Goal: Task Accomplishment & Management: Complete application form

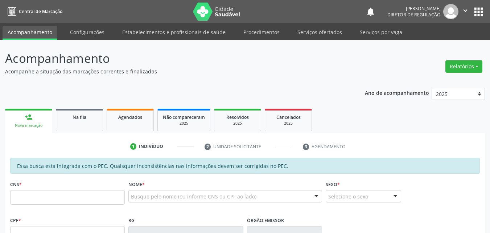
scroll to position [72, 0]
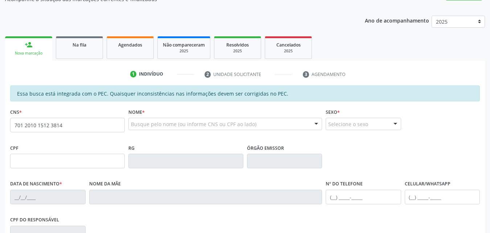
type input "701 2010 1512 3814"
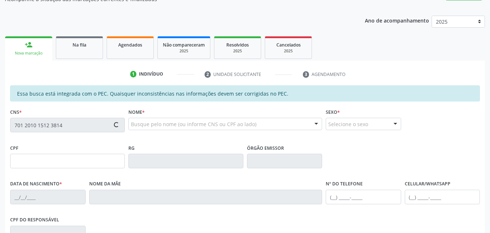
type input "181.383.544-61"
type input "[DATE]"
type input "[PERSON_NAME]"
type input "[PHONE_NUMBER]"
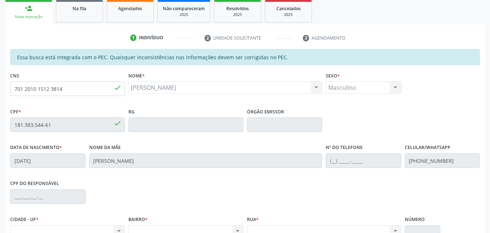
scroll to position [145, 0]
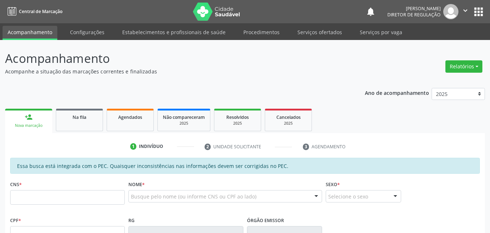
scroll to position [145, 0]
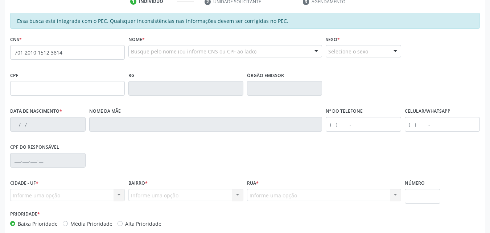
type input "701 2010 1512 3814"
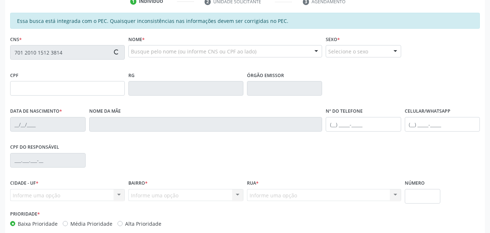
type input "181.383.544-61"
type input "[DATE]"
type input "[PERSON_NAME]"
type input "[PHONE_NUMBER]"
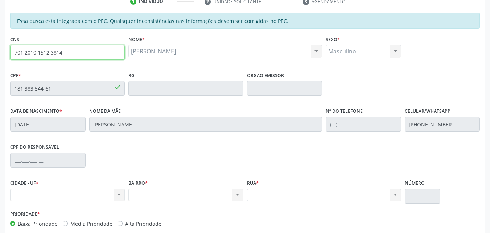
drag, startPoint x: 63, startPoint y: 52, endPoint x: 0, endPoint y: 52, distance: 63.1
click at [0, 52] on div "Acompanhamento Acompanhe a situação das marcações correntes e finalizadas Relat…" at bounding box center [245, 82] width 490 height 374
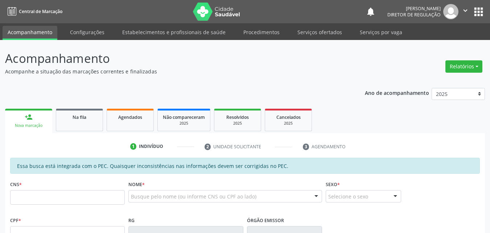
scroll to position [145, 0]
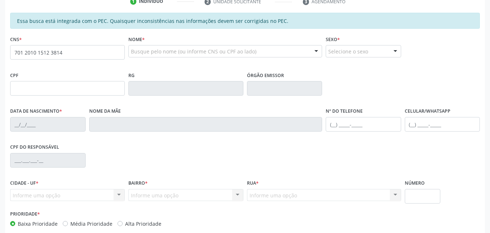
type input "701 2010 1512 3814"
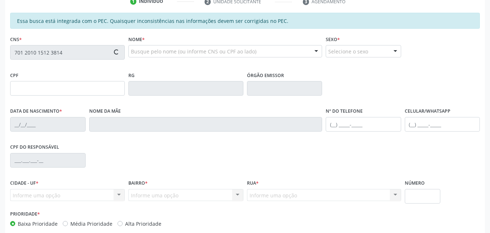
type input "181.383.544-61"
type input "[DATE]"
type input "[PERSON_NAME]"
type input "[PHONE_NUMBER]"
type input "S/N"
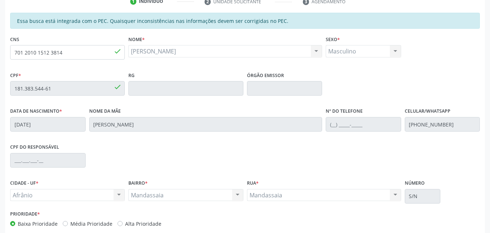
scroll to position [182, 0]
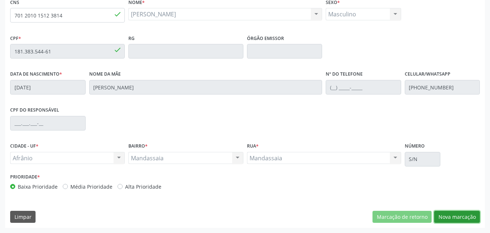
click at [464, 216] on button "Nova marcação" at bounding box center [457, 216] width 46 height 12
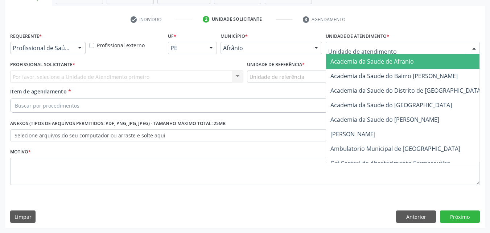
click at [388, 47] on div at bounding box center [403, 48] width 154 height 12
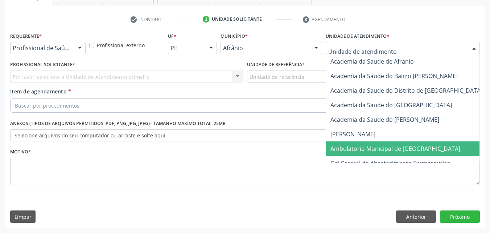
click at [378, 151] on span "Ambulatorio Municipal de [GEOGRAPHIC_DATA]" at bounding box center [395, 148] width 130 height 8
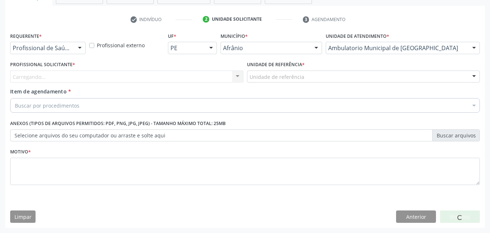
click at [329, 76] on div "Unidade de referência" at bounding box center [363, 76] width 233 height 12
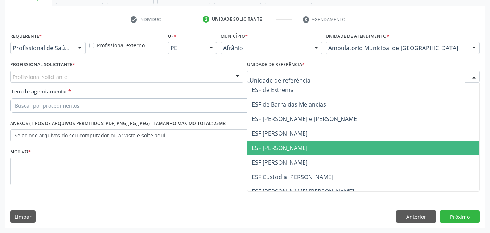
click at [336, 146] on span "ESF [PERSON_NAME]" at bounding box center [363, 147] width 233 height 15
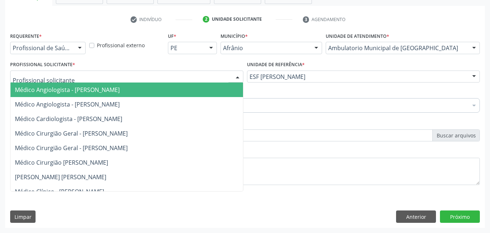
click at [106, 74] on div at bounding box center [126, 76] width 233 height 12
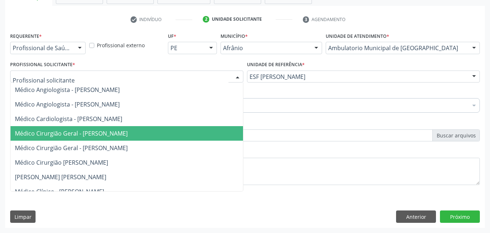
click at [120, 133] on span "Médico Cirurgião Geral - [PERSON_NAME]" at bounding box center [71, 133] width 113 height 8
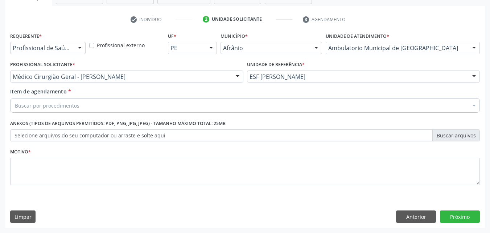
click at [91, 104] on div "Buscar por procedimentos" at bounding box center [245, 105] width 470 height 15
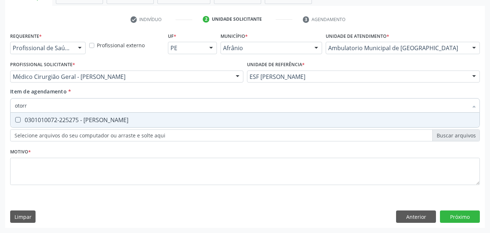
type input "otorri"
click at [110, 120] on div "0301010072-225275 - [PERSON_NAME]" at bounding box center [245, 120] width 460 height 6
checkbox Otorrinolaringologista "true"
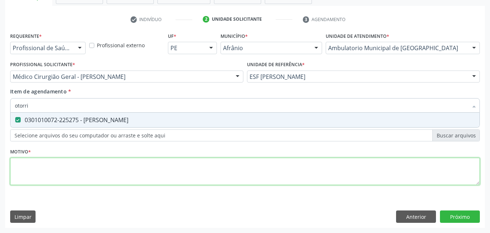
click at [118, 160] on div "Requerente * Profissional de Saúde Profissional de Saúde Paciente Nenhum result…" at bounding box center [245, 112] width 470 height 164
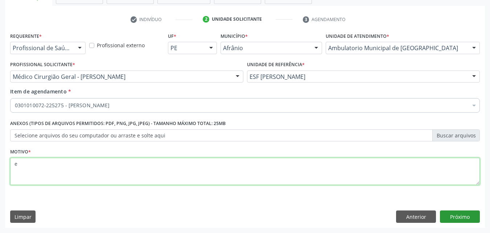
type textarea "e"
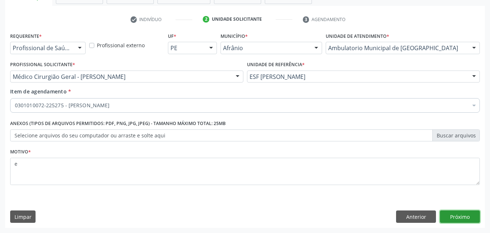
click at [455, 215] on button "Próximo" at bounding box center [460, 216] width 40 height 12
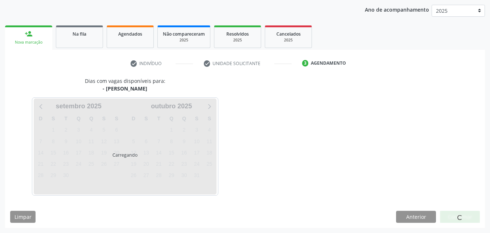
scroll to position [83, 0]
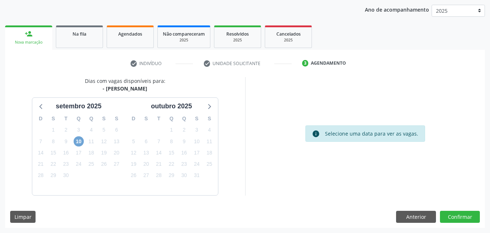
click at [79, 143] on span "10" at bounding box center [79, 141] width 10 height 10
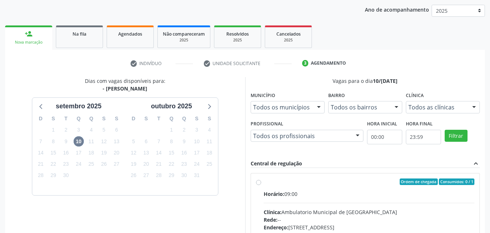
click at [268, 182] on div "Ordem de chegada Consumidos: 0 / 1" at bounding box center [369, 181] width 211 height 7
click at [261, 182] on input "Ordem de chegada Consumidos: 0 / 1 Horário: 09:00 Clínica: Ambulatorio Municipa…" at bounding box center [258, 181] width 5 height 7
radio input "true"
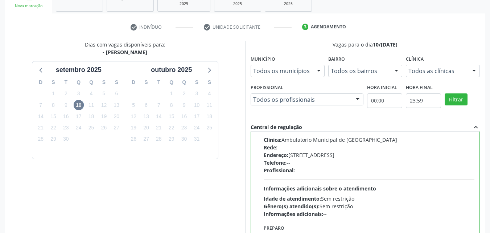
scroll to position [201, 0]
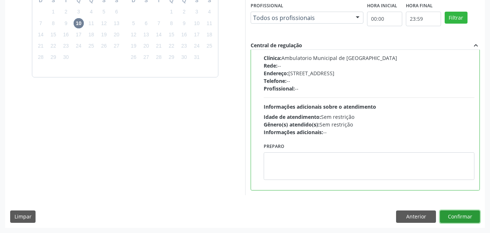
click at [464, 216] on button "Confirmar" at bounding box center [460, 216] width 40 height 12
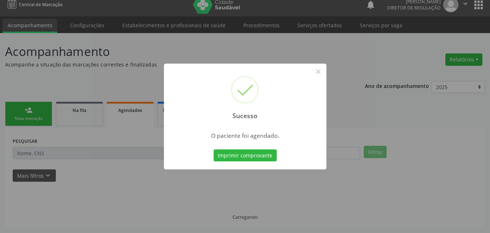
scroll to position [7, 0]
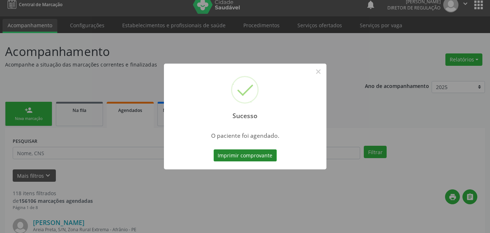
click at [257, 153] on button "Imprimir comprovante" at bounding box center [245, 155] width 63 height 12
